Goal: Transaction & Acquisition: Purchase product/service

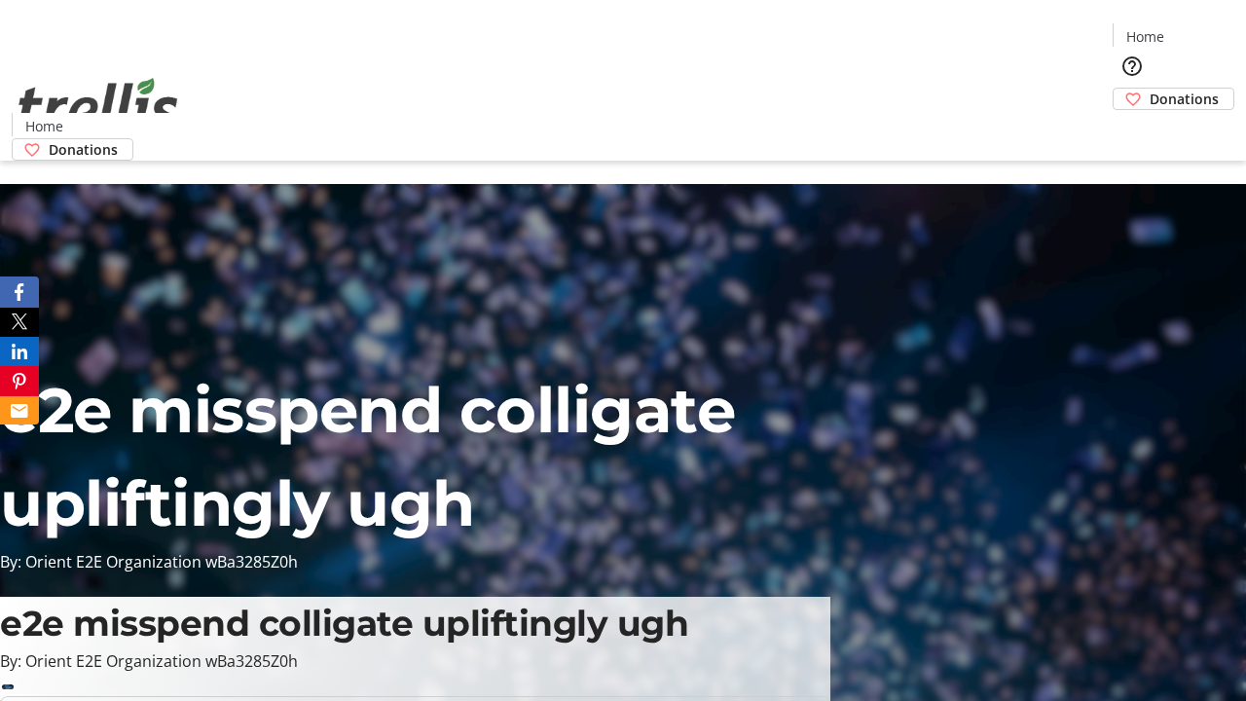
click at [1149, 89] on span "Donations" at bounding box center [1183, 99] width 69 height 20
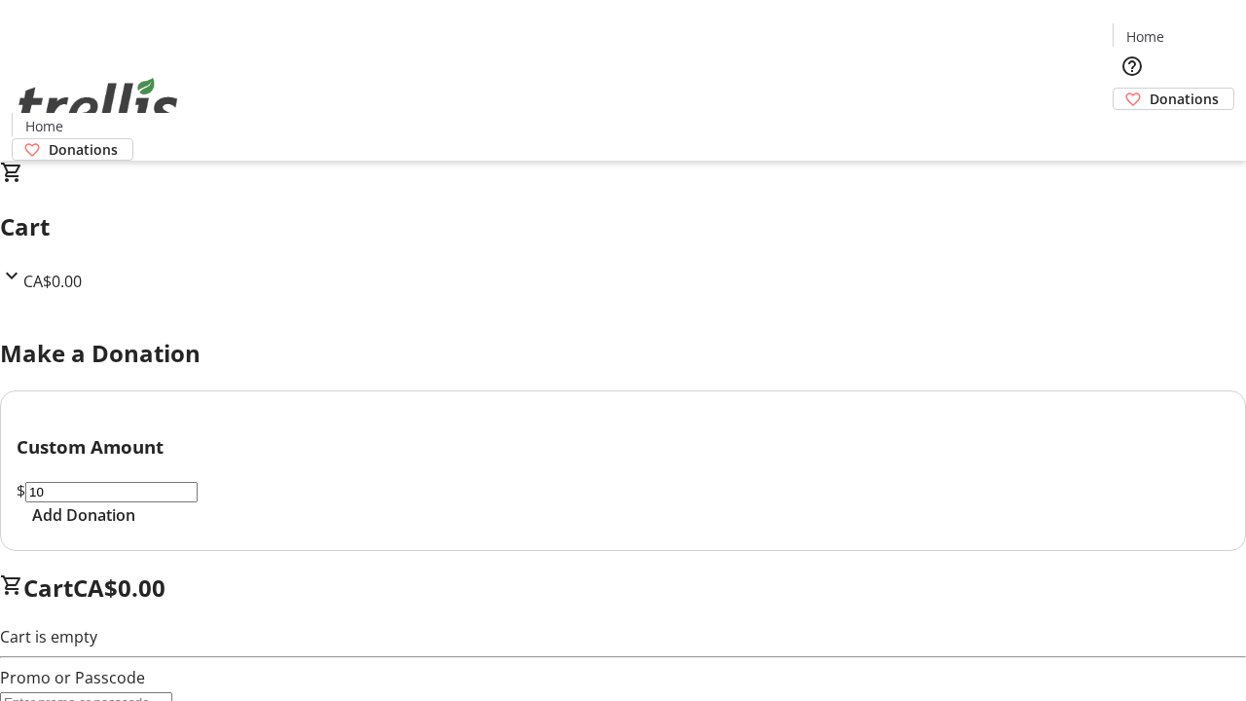
click at [135, 526] on span "Add Donation" at bounding box center [83, 514] width 103 height 23
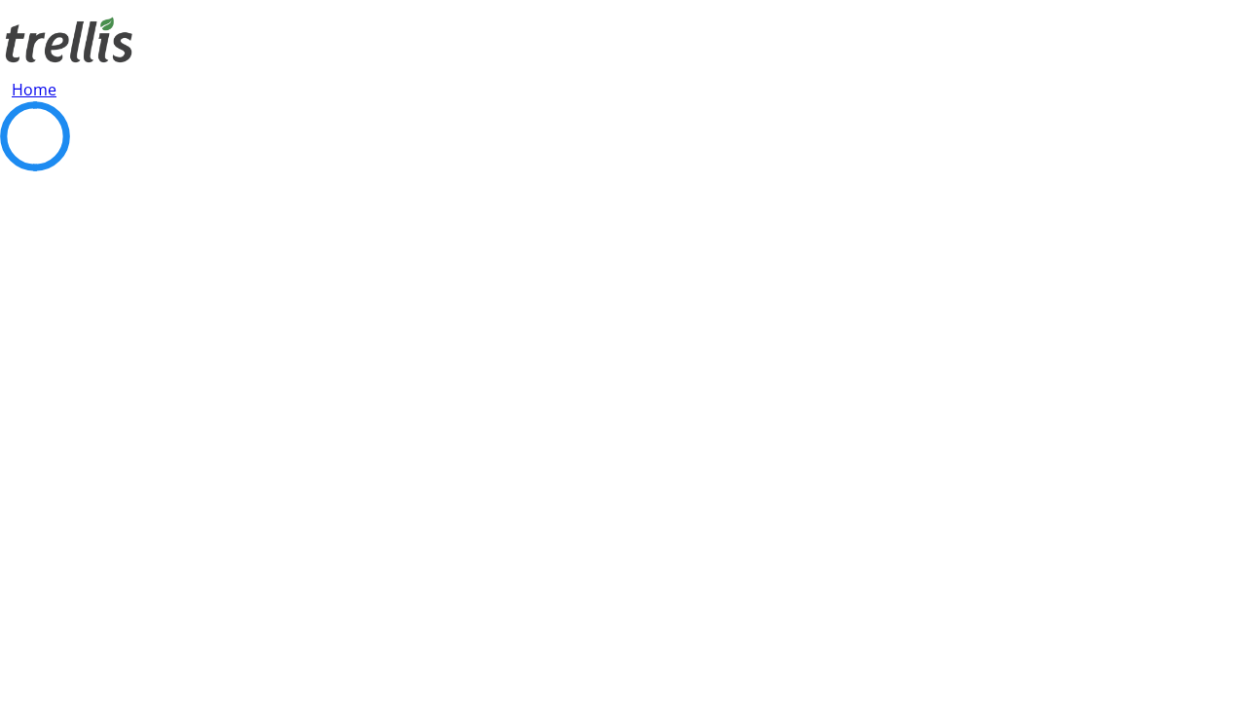
select select "CA"
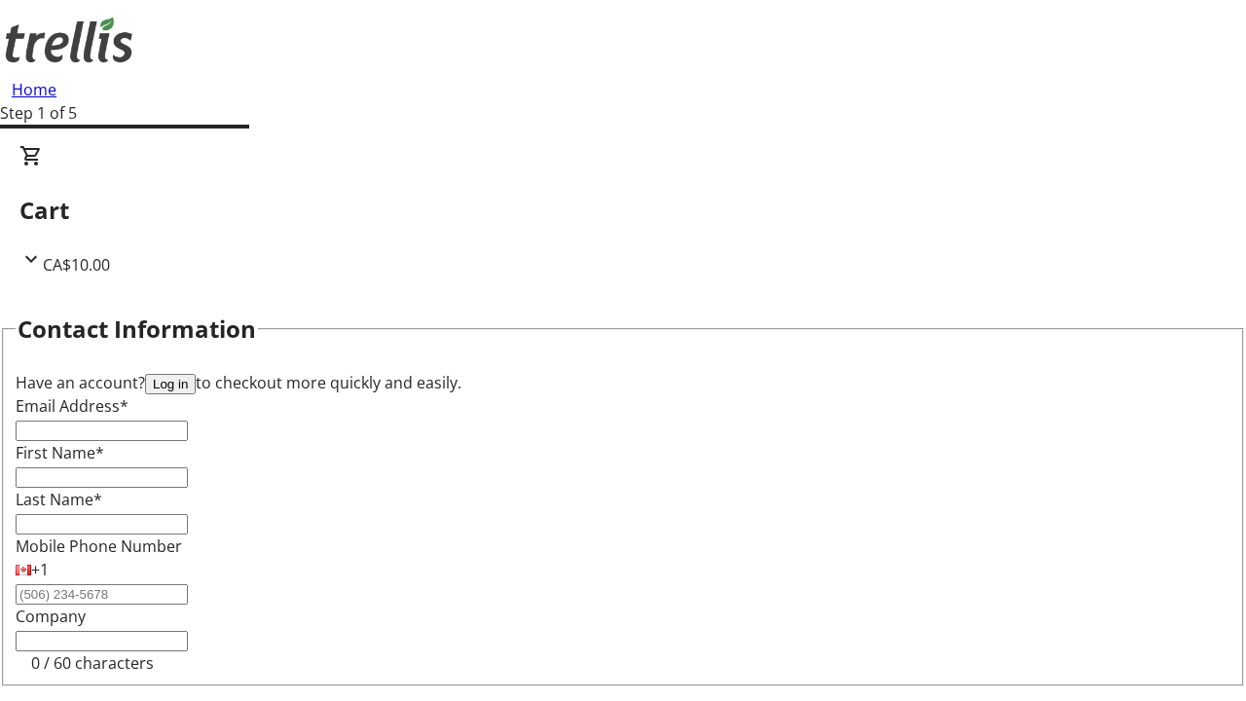
click at [196, 374] on button "Log in" at bounding box center [170, 384] width 51 height 20
